Goal: Check status: Check status

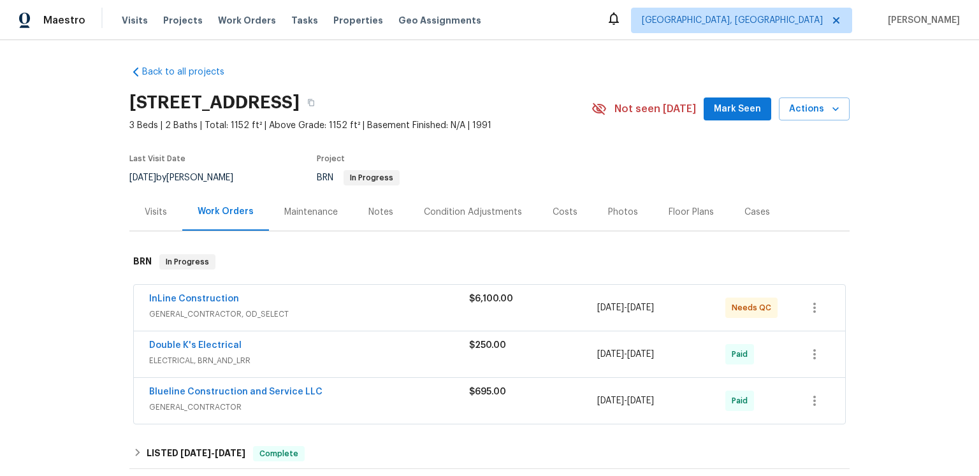
scroll to position [92, 0]
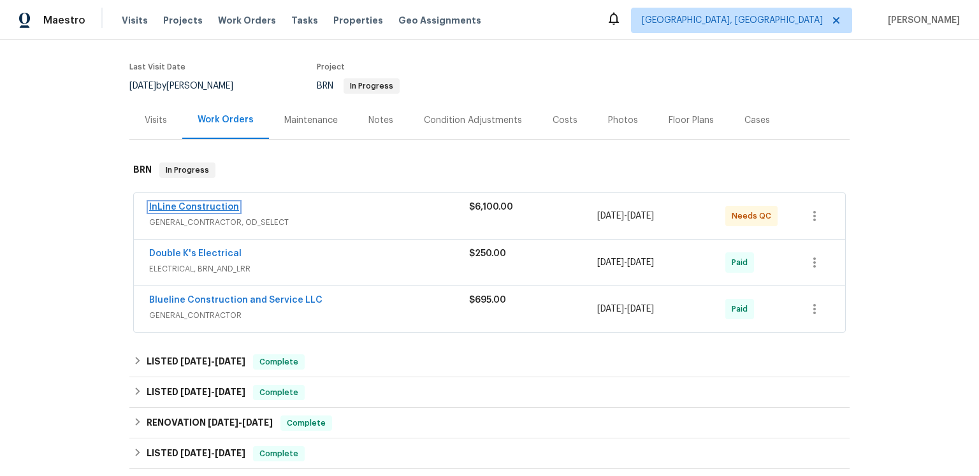
click at [222, 212] on link "InLine Construction" at bounding box center [194, 207] width 90 height 9
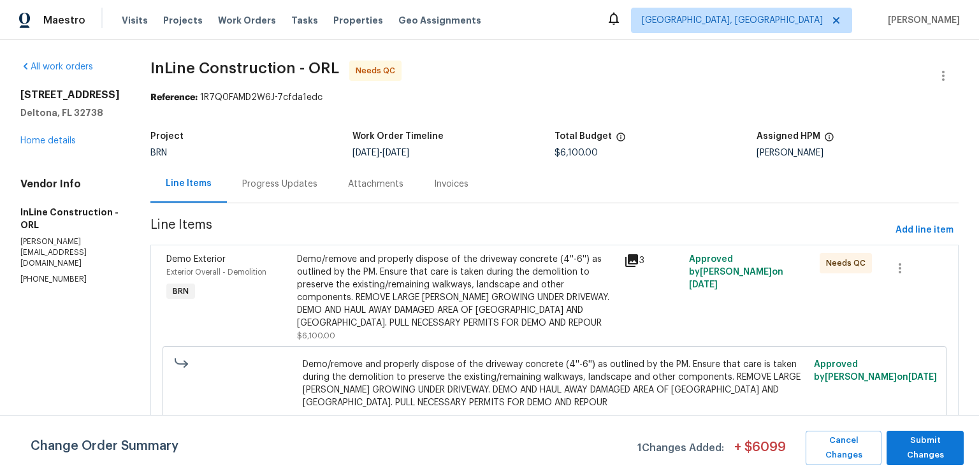
click at [638, 267] on icon at bounding box center [631, 260] width 13 height 13
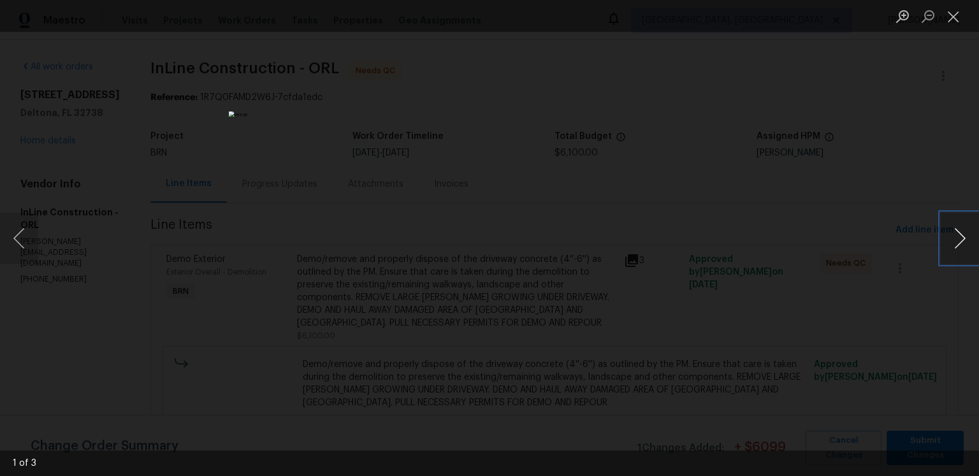
click at [961, 236] on button "Next image" at bounding box center [960, 238] width 38 height 51
click at [957, 235] on button "Next image" at bounding box center [960, 238] width 38 height 51
click at [957, 11] on button "Close lightbox" at bounding box center [953, 16] width 25 height 22
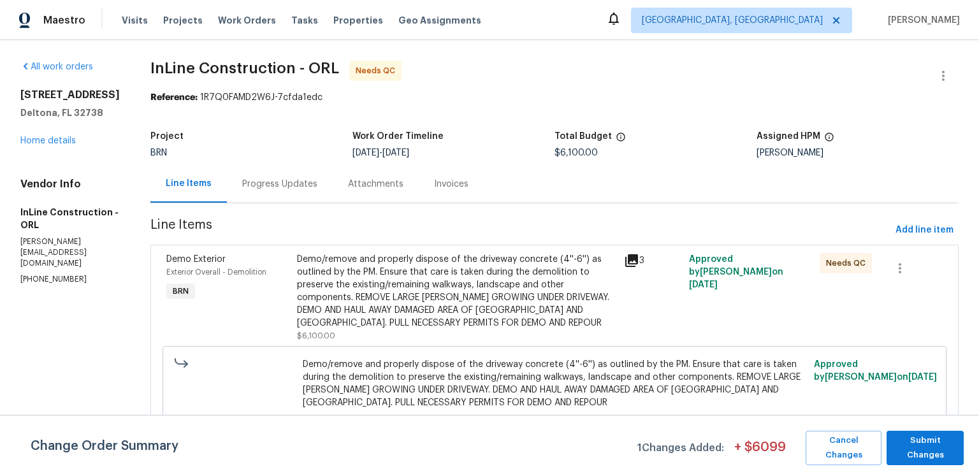
scroll to position [91, 0]
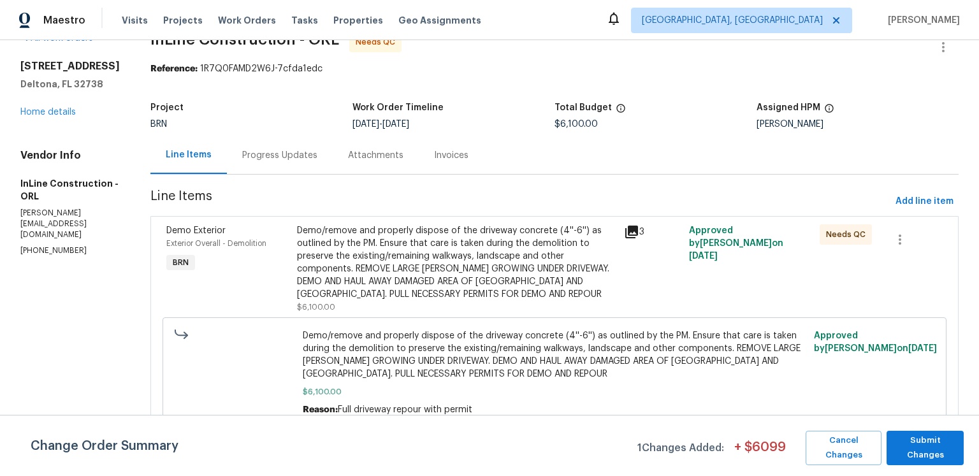
click at [468, 149] on div "Invoices" at bounding box center [451, 155] width 34 height 13
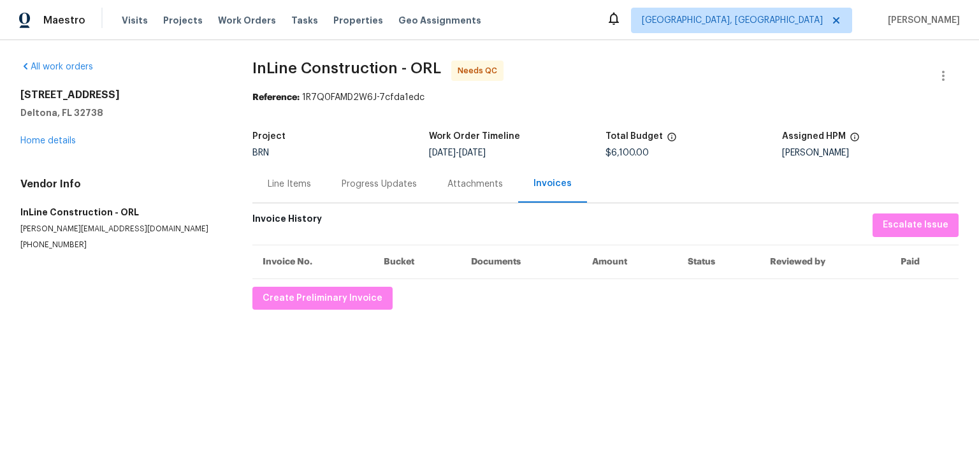
click at [502, 203] on div "Attachments" at bounding box center [475, 184] width 86 height 38
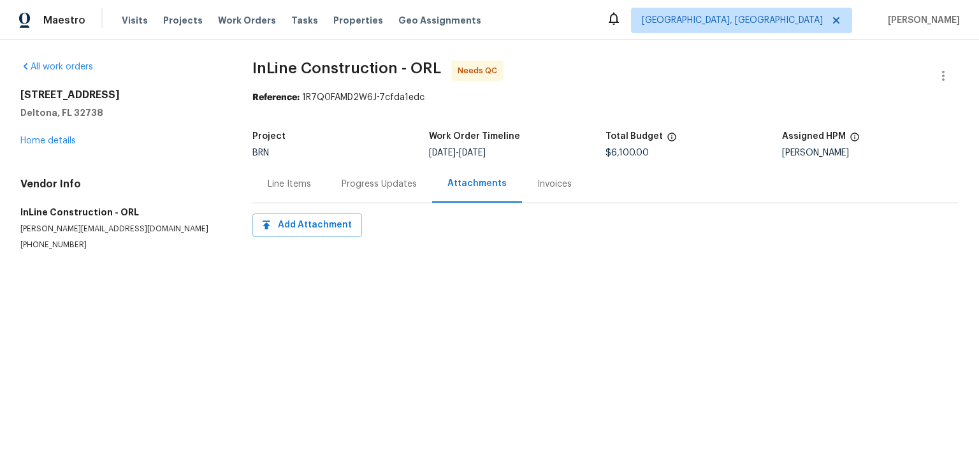
click at [417, 191] on div "Progress Updates" at bounding box center [379, 184] width 75 height 13
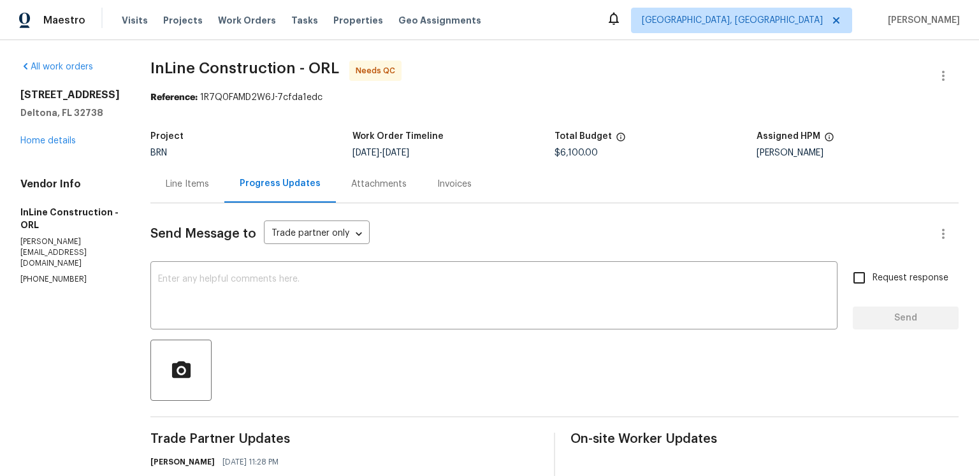
click at [209, 191] on div "Line Items" at bounding box center [187, 184] width 43 height 13
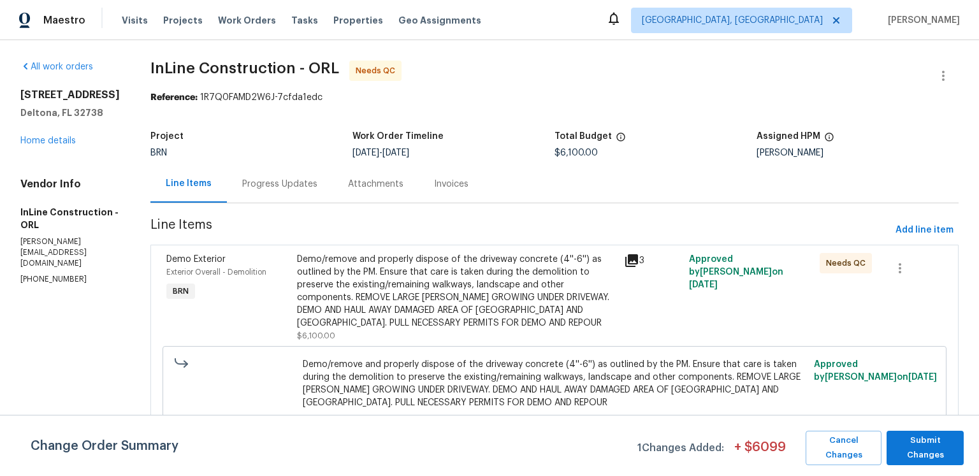
scroll to position [91, 0]
